Goal: Information Seeking & Learning: Learn about a topic

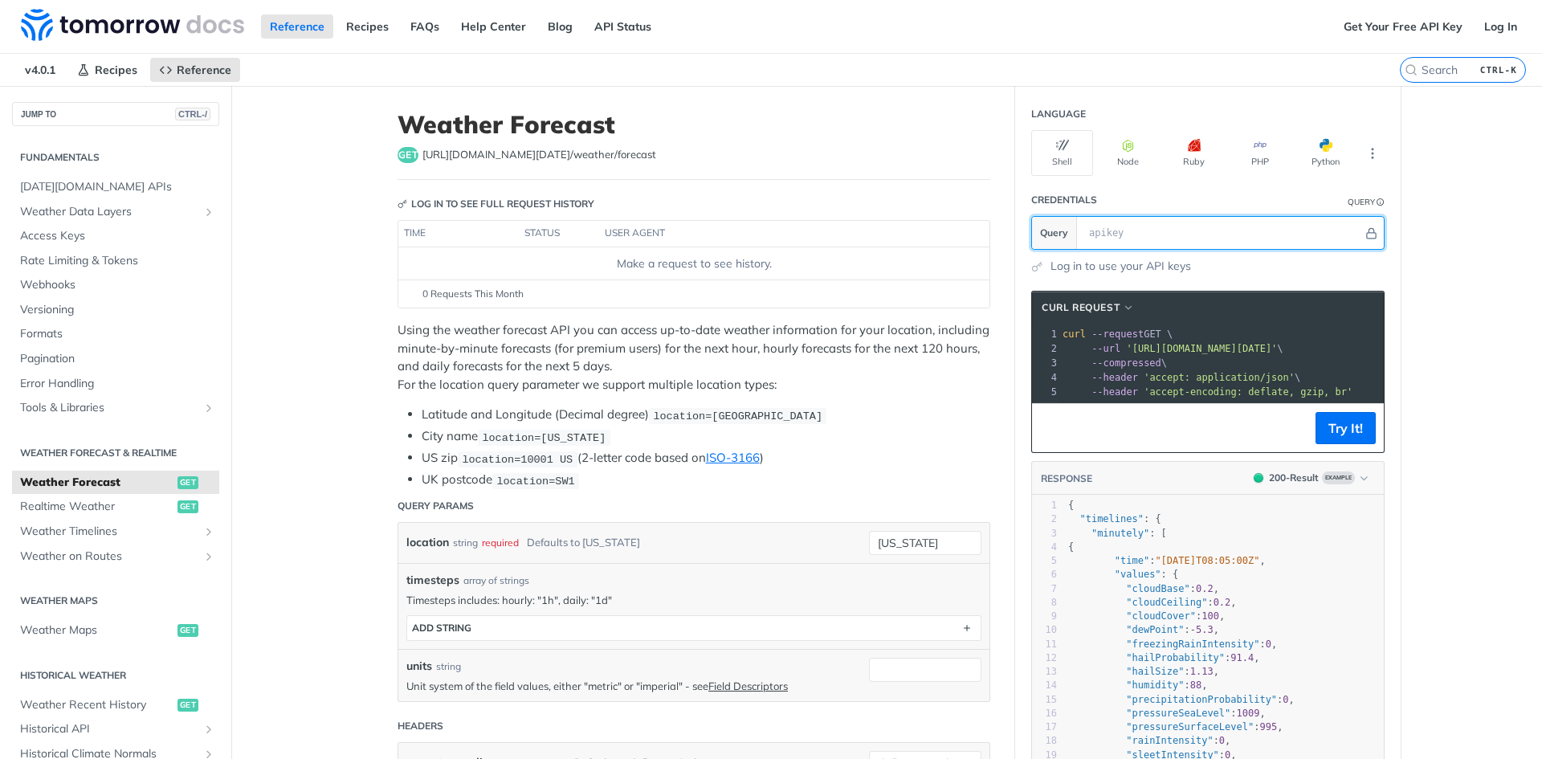
click at [1093, 234] on input "text" at bounding box center [1222, 233] width 282 height 32
click at [1145, 264] on link "Log in to use your API keys" at bounding box center [1121, 266] width 141 height 17
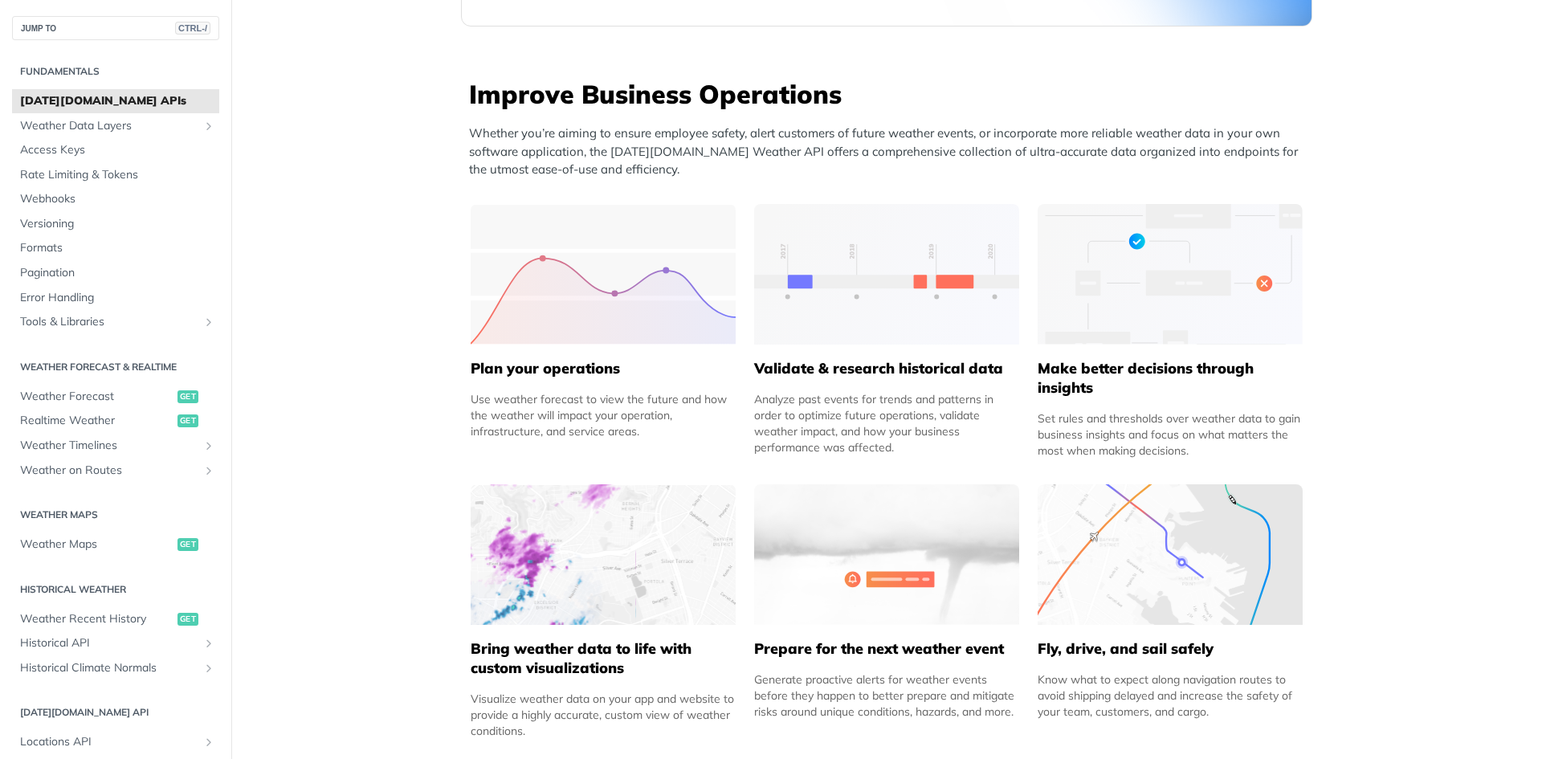
scroll to position [643, 0]
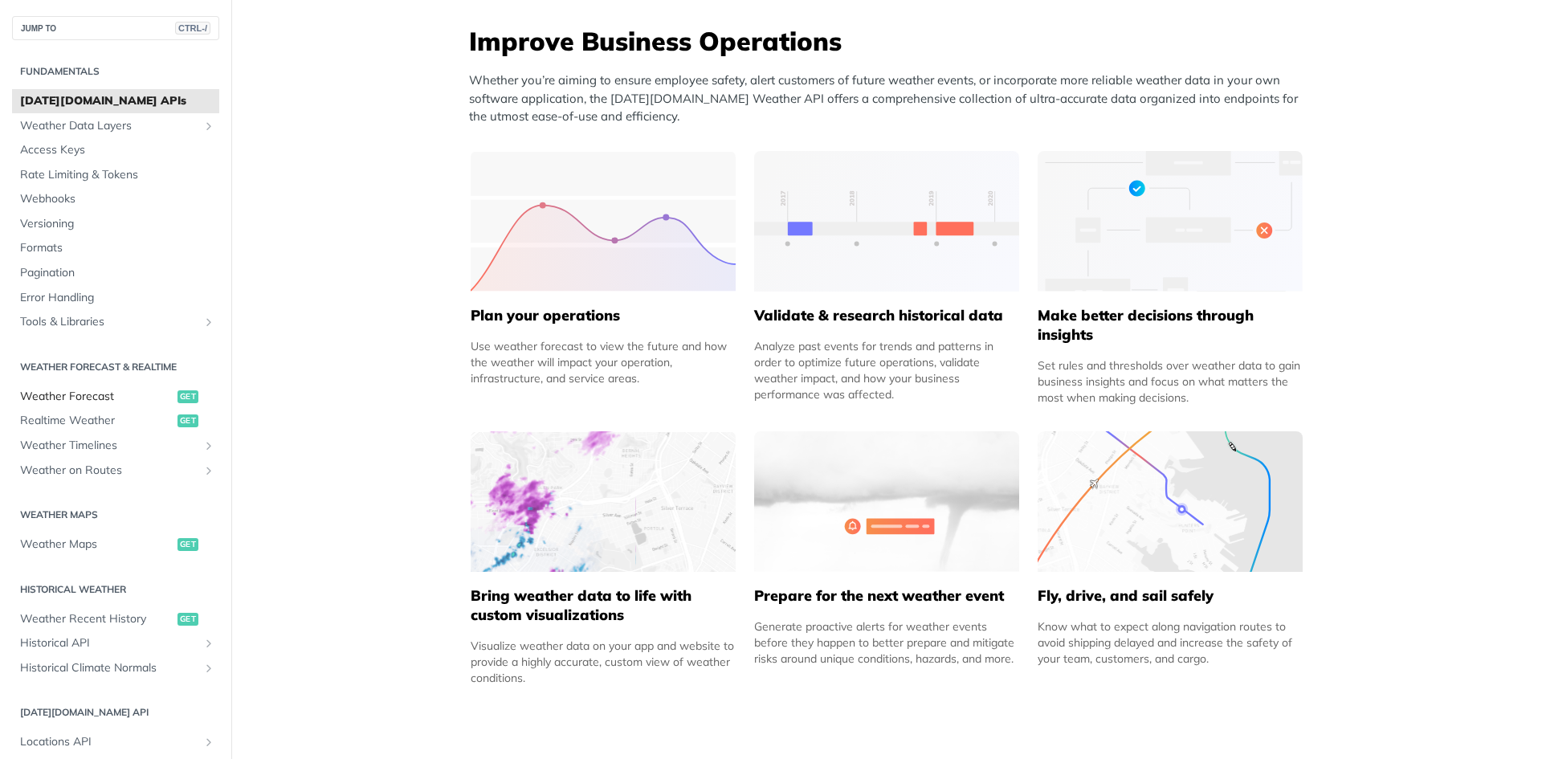
click at [63, 400] on span "Weather Forecast" at bounding box center [96, 397] width 153 height 16
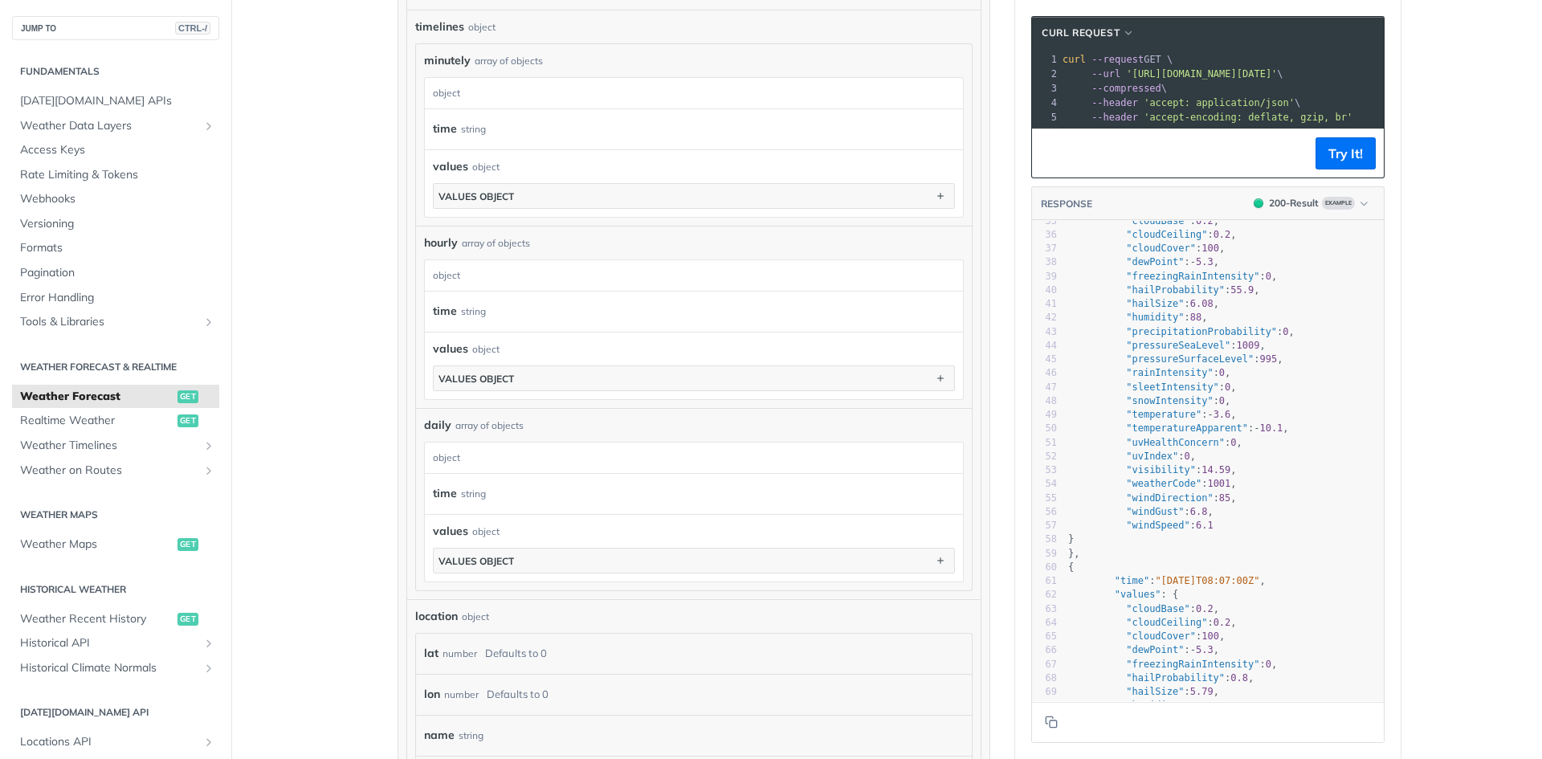
scroll to position [567, 0]
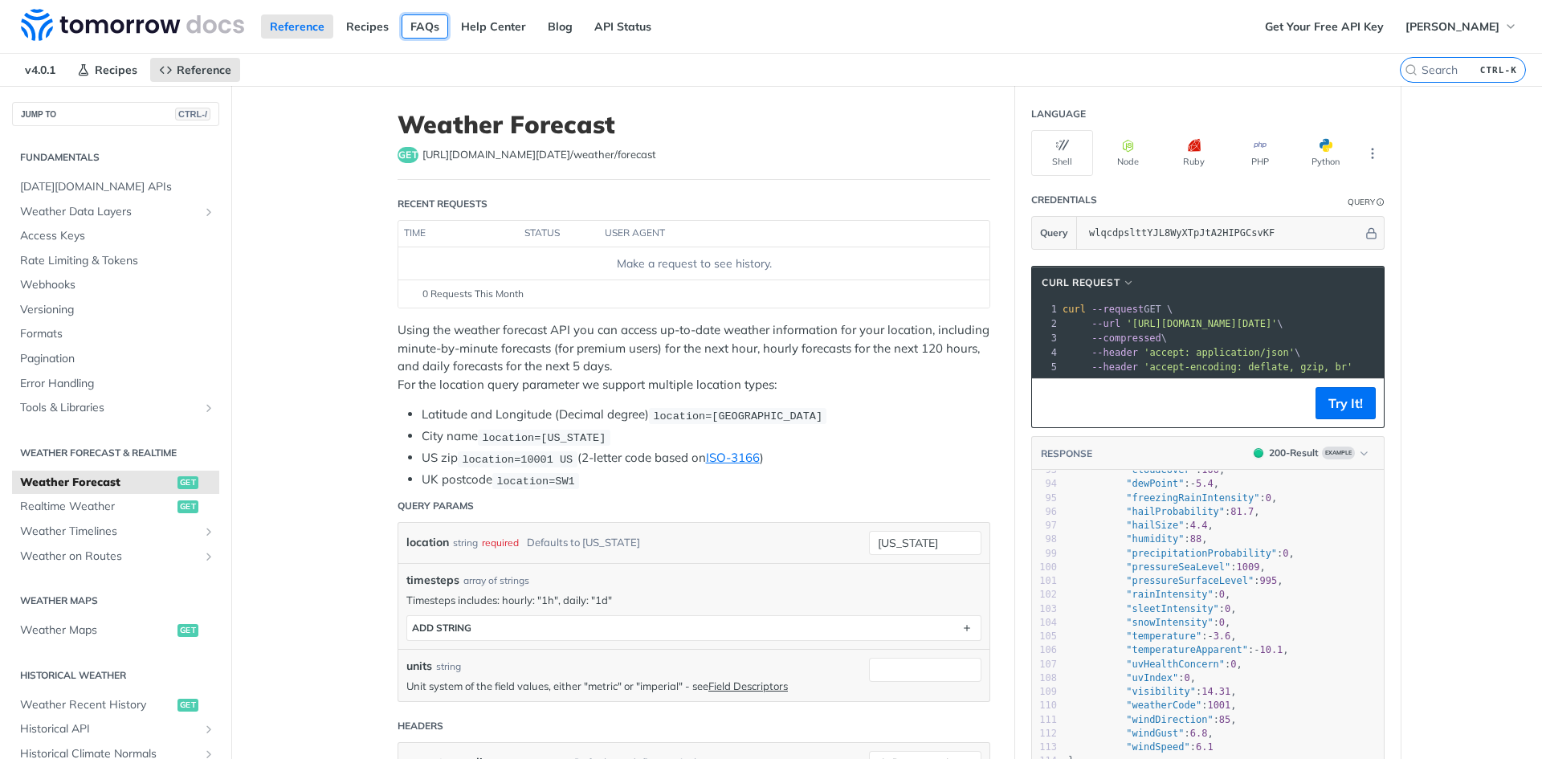
click at [421, 19] on link "FAQs" at bounding box center [425, 26] width 47 height 24
